Goal: Task Accomplishment & Management: Use online tool/utility

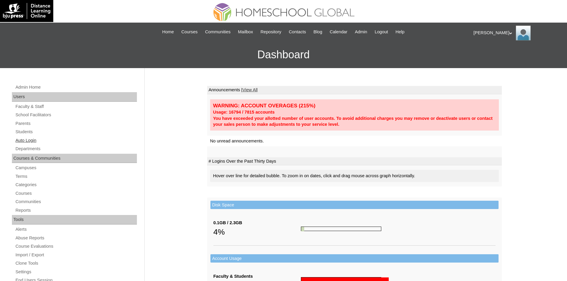
click at [31, 140] on link "Auto Login" at bounding box center [76, 140] width 122 height 7
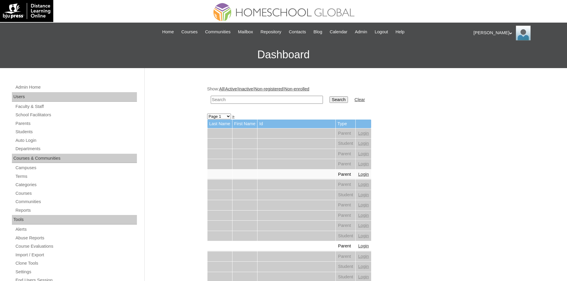
paste input "MHP0084-TECHPH2025"
type input "MHP0084-TECHPH2025"
click at [329, 98] on input "Search" at bounding box center [338, 99] width 18 height 7
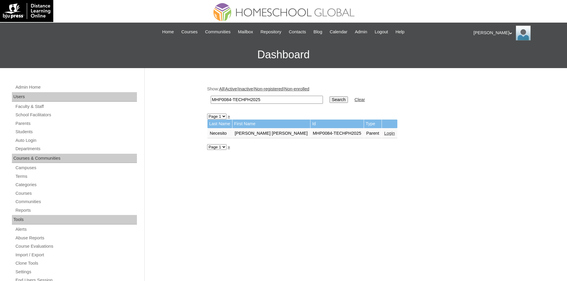
click at [384, 134] on link "Login" at bounding box center [389, 133] width 11 height 5
